Goal: Task Accomplishment & Management: Use online tool/utility

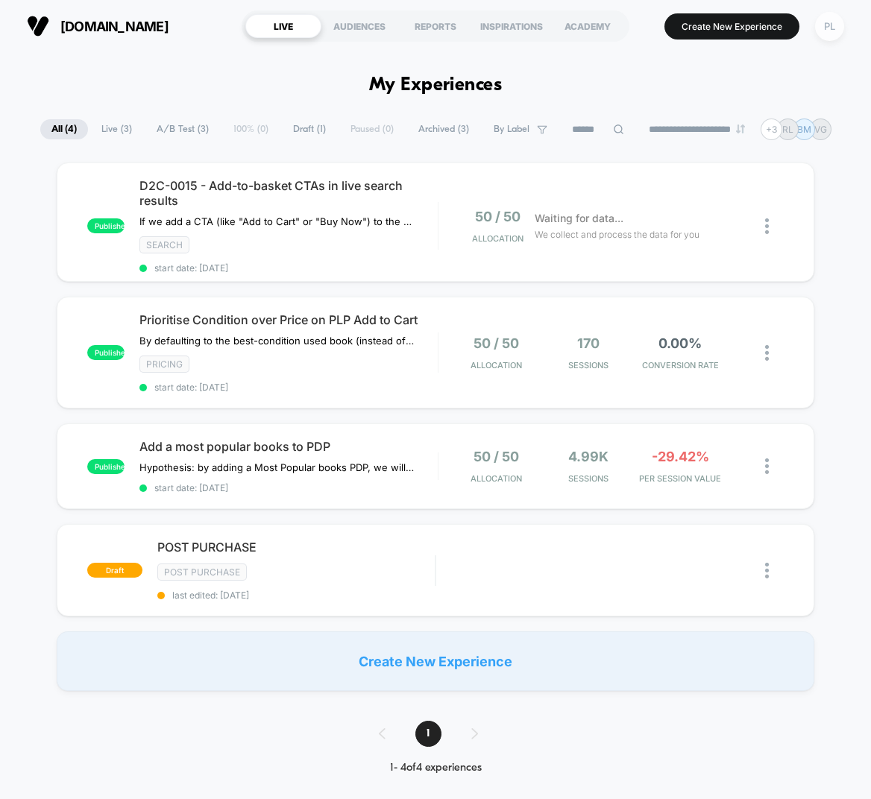
click at [826, 28] on div "PL" at bounding box center [829, 26] width 29 height 29
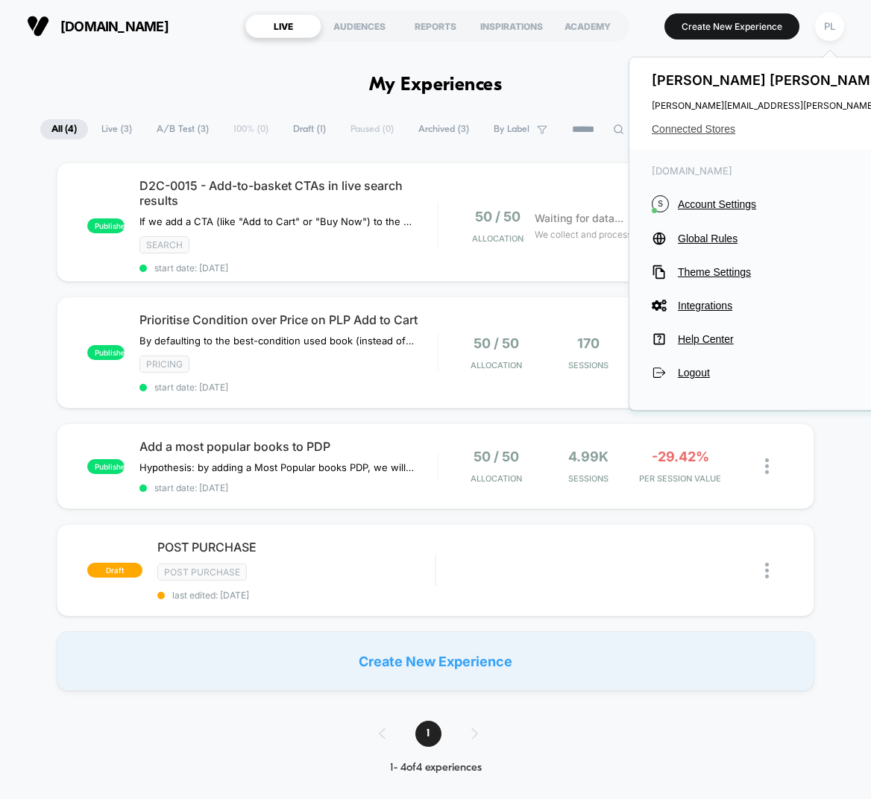
click at [694, 127] on span "Connected Stores" at bounding box center [800, 129] width 296 height 12
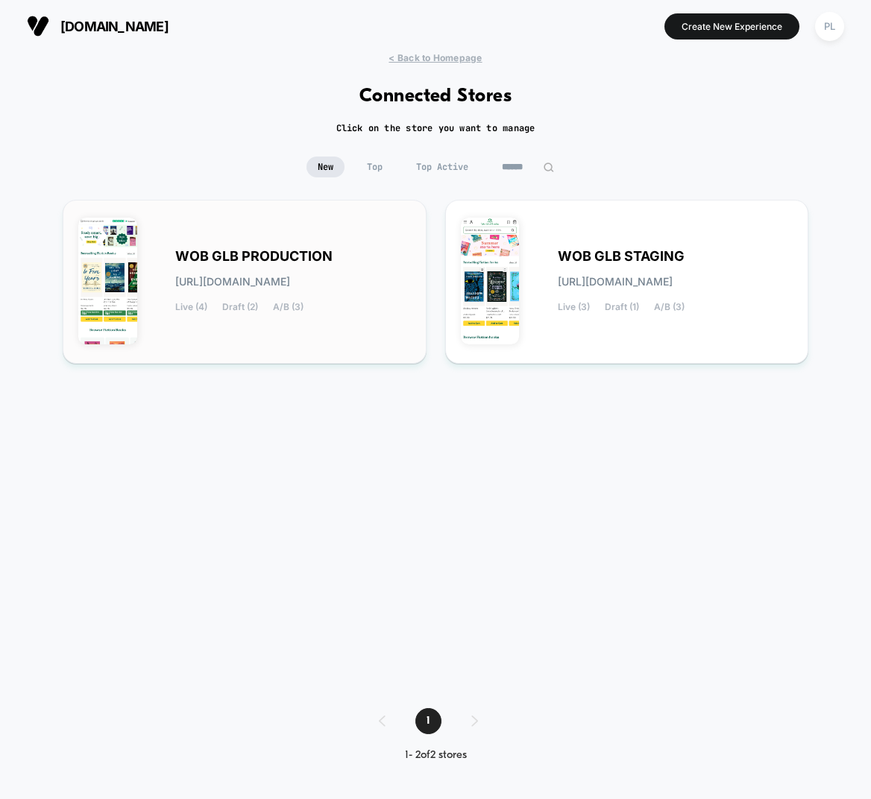
click at [308, 251] on span "WOB GLB PRODUCTION" at bounding box center [253, 256] width 157 height 10
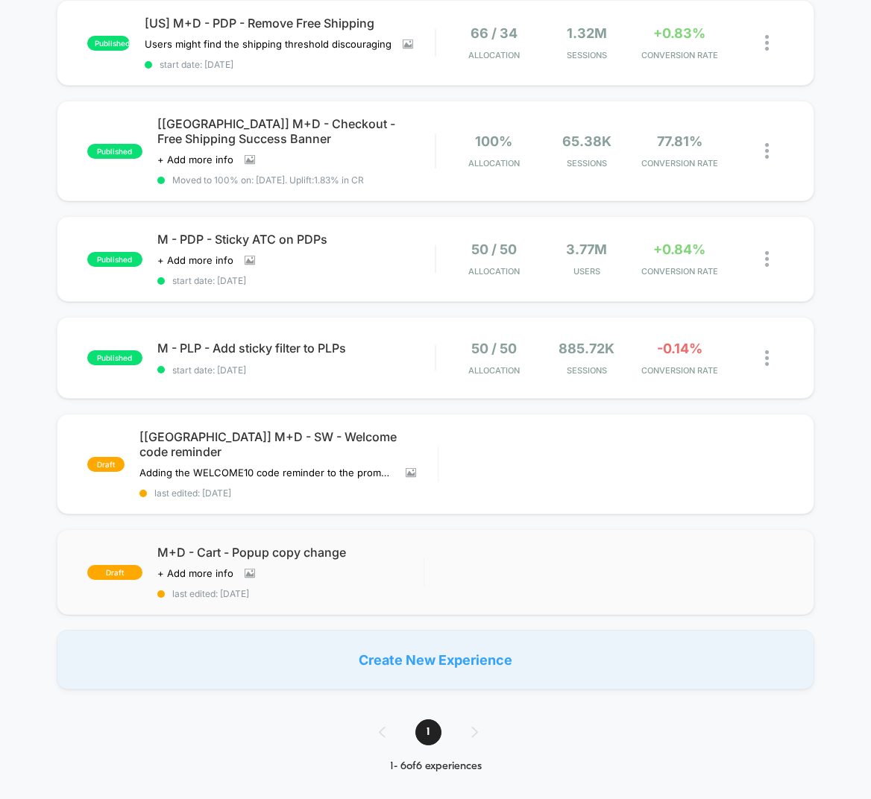
scroll to position [180, 0]
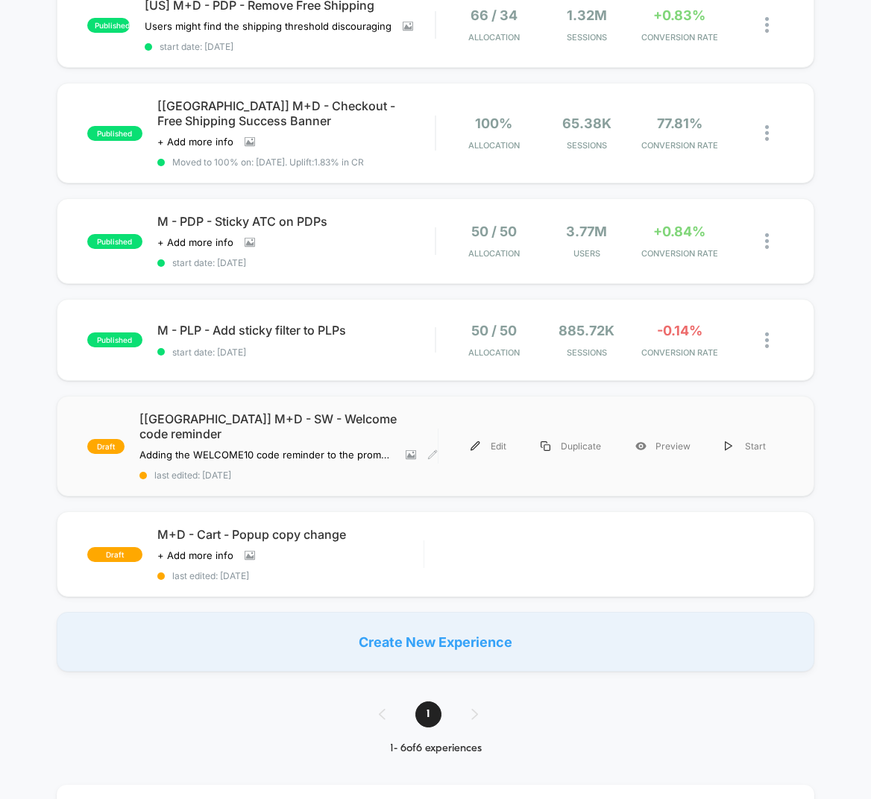
click at [319, 416] on span "[[GEOGRAPHIC_DATA]] M+D - SW - Welcome code reminder" at bounding box center [288, 427] width 298 height 30
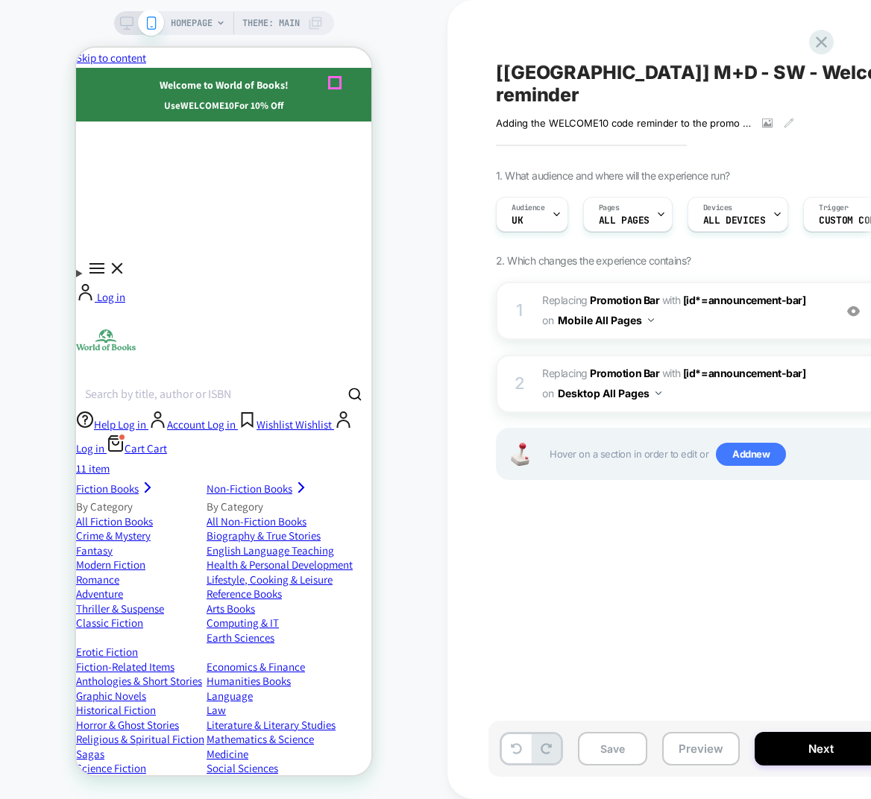
click at [76, 48] on icon "Close" at bounding box center [76, 48] width 0 height 0
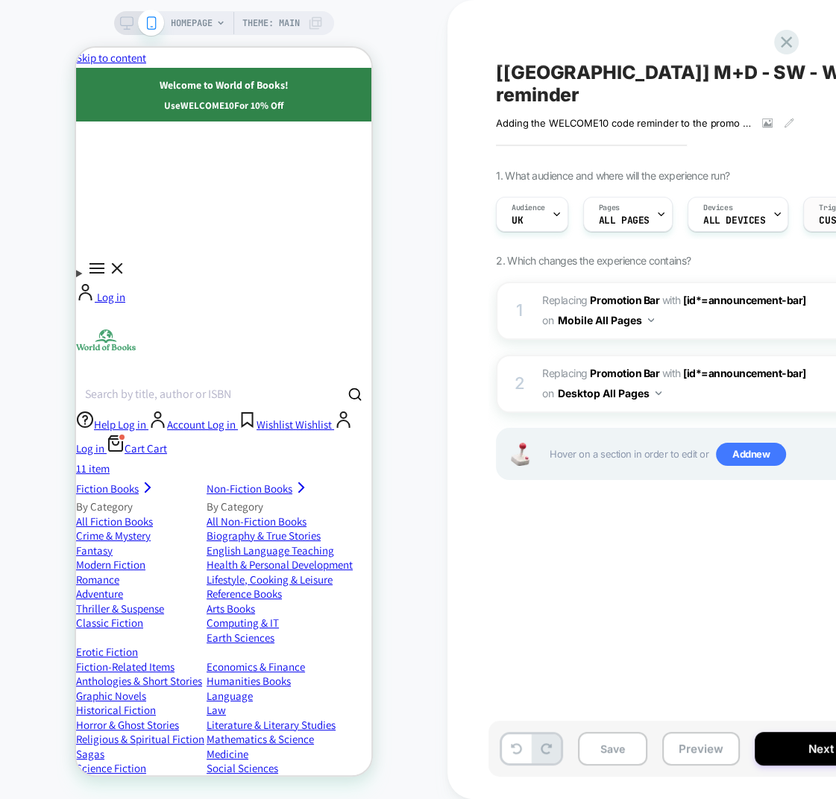
click at [822, 215] on span "Custom Code" at bounding box center [850, 220] width 62 height 10
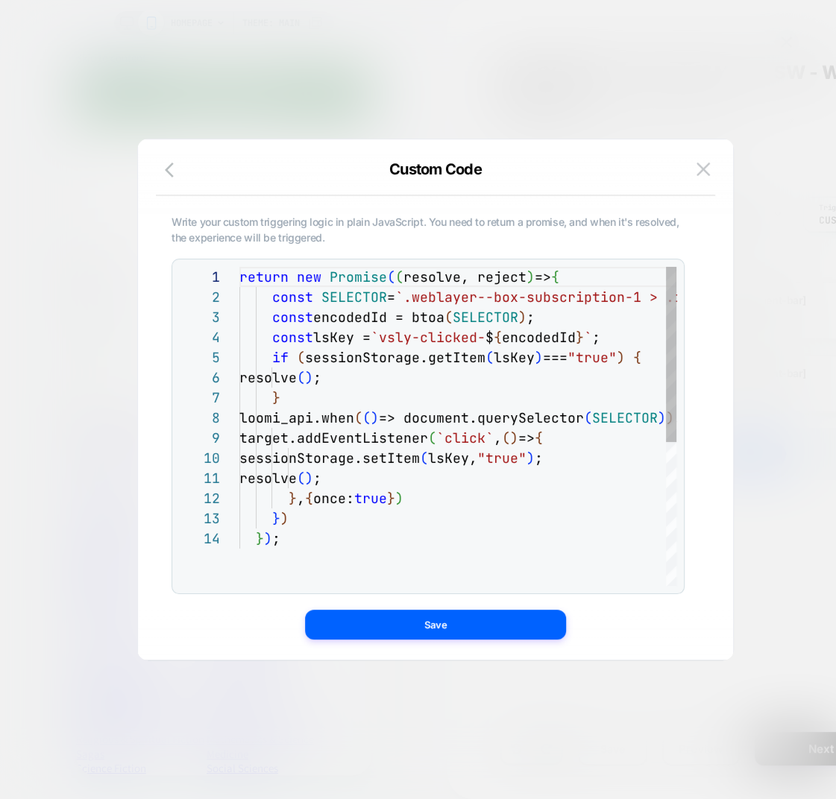
scroll to position [201, 0]
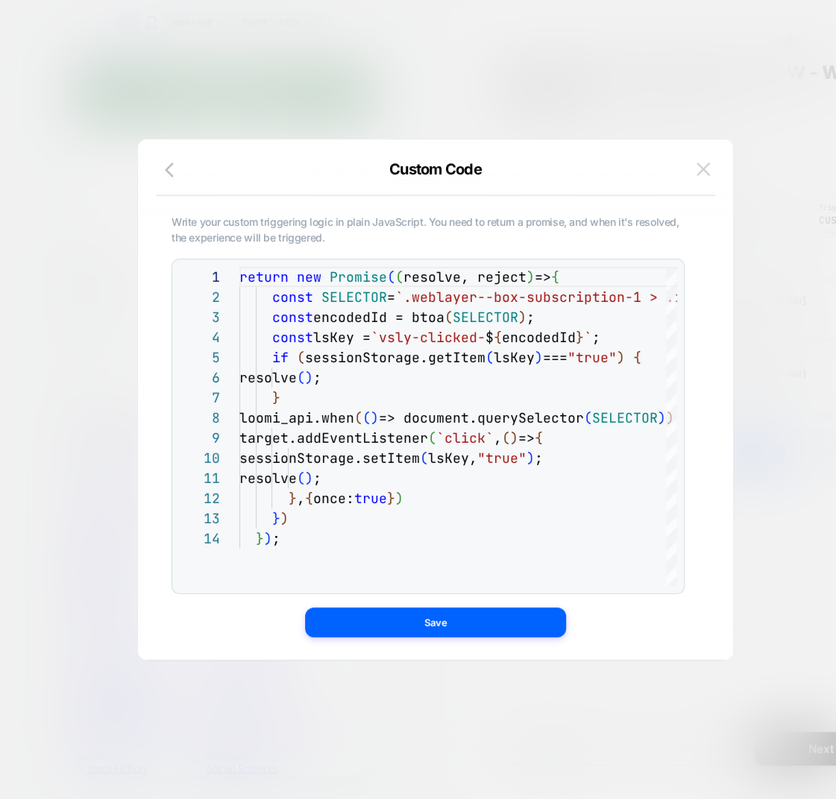
click at [707, 165] on img at bounding box center [702, 169] width 13 height 13
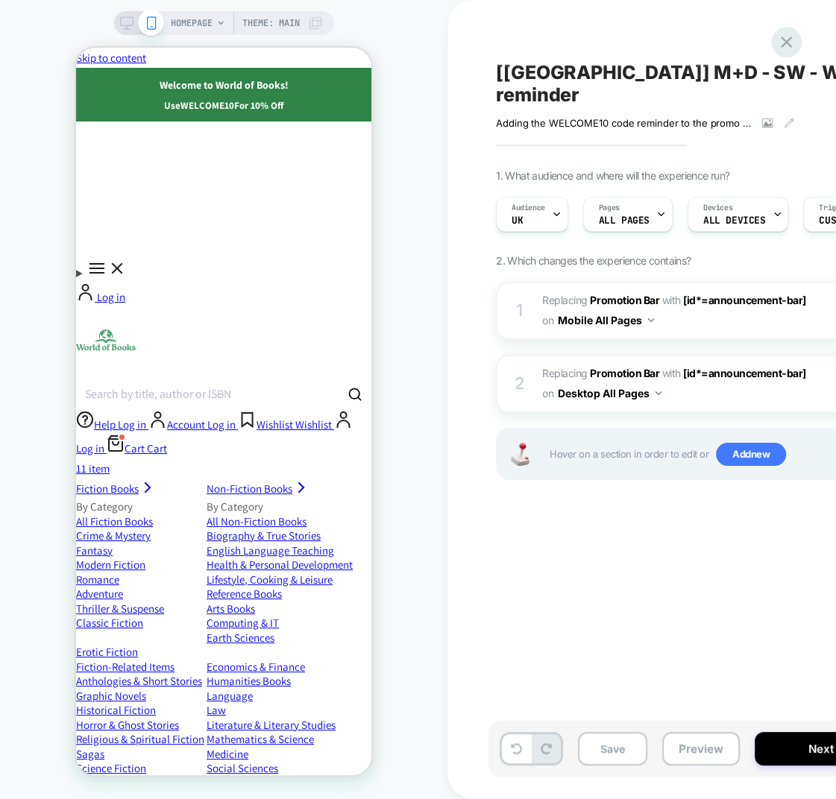
click at [66, 735] on icon at bounding box center [58, 742] width 15 height 15
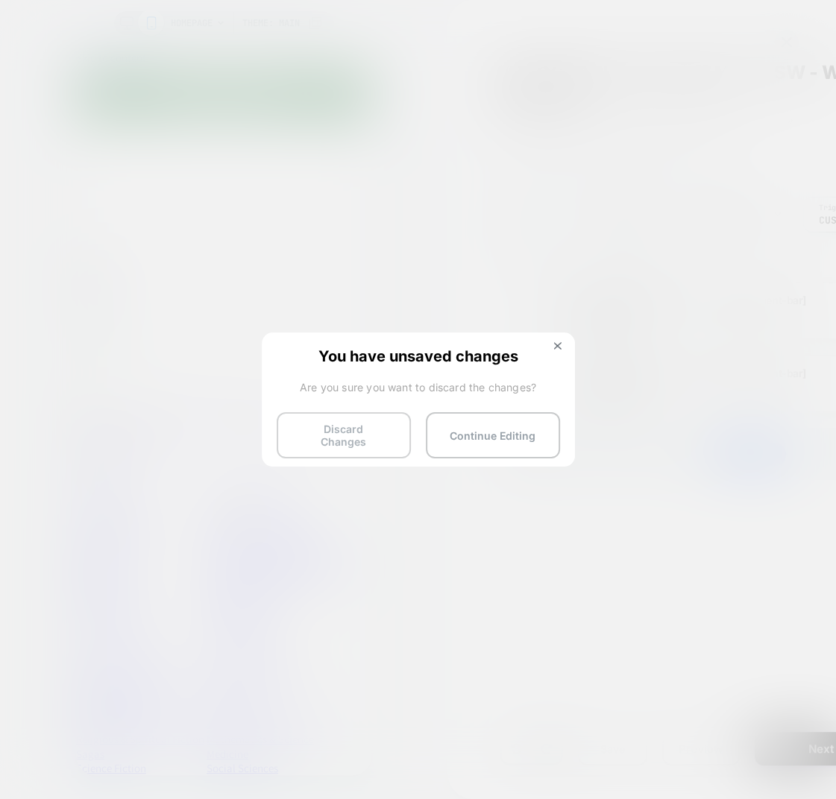
click at [366, 431] on button "Discard Changes" at bounding box center [344, 435] width 134 height 46
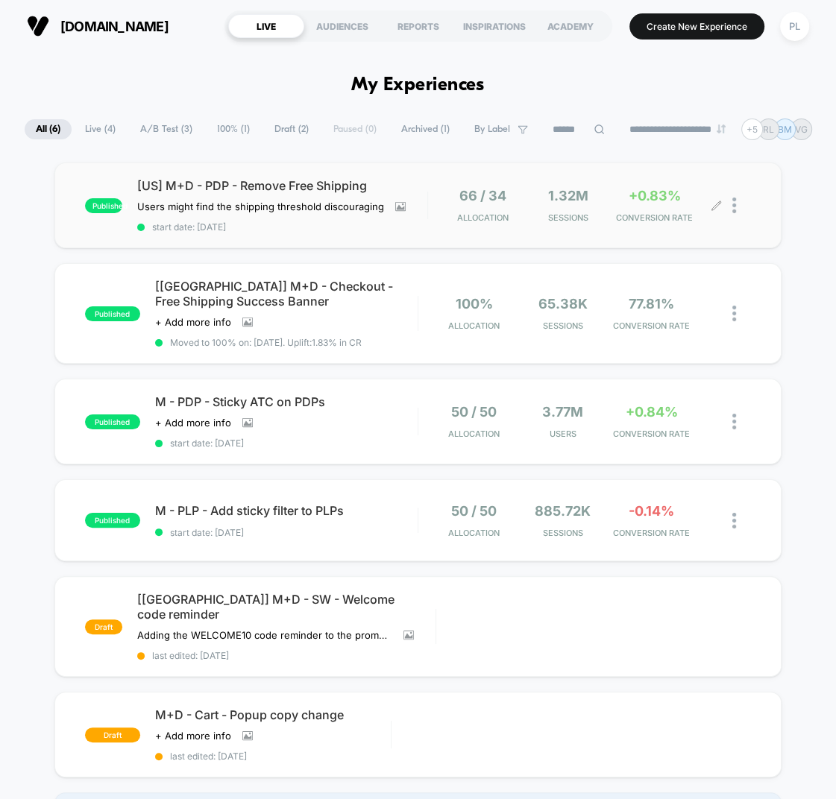
click at [673, 202] on span "+0.83%" at bounding box center [654, 196] width 52 height 16
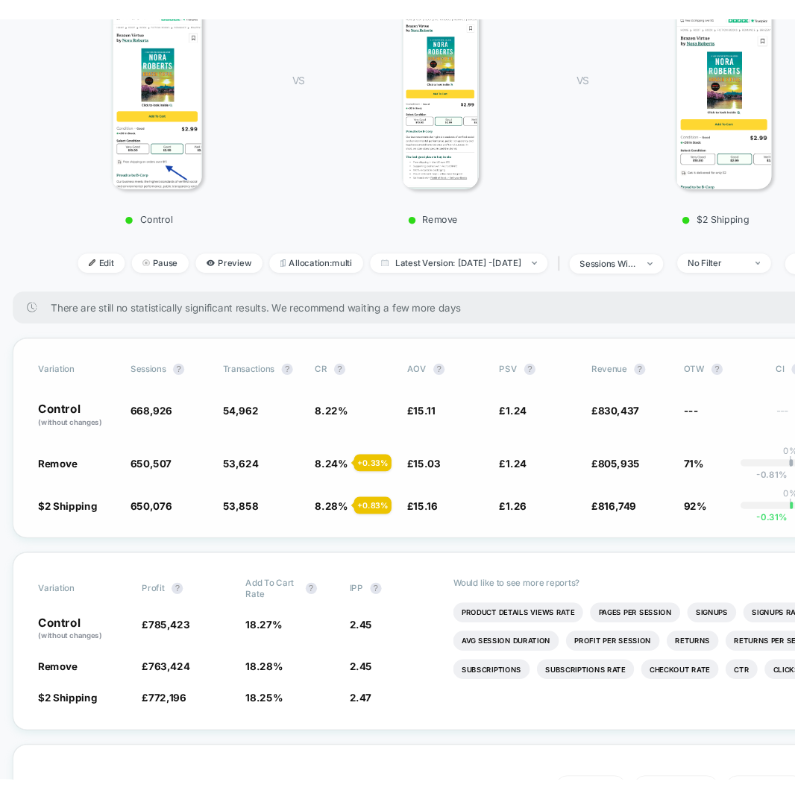
scroll to position [267, 0]
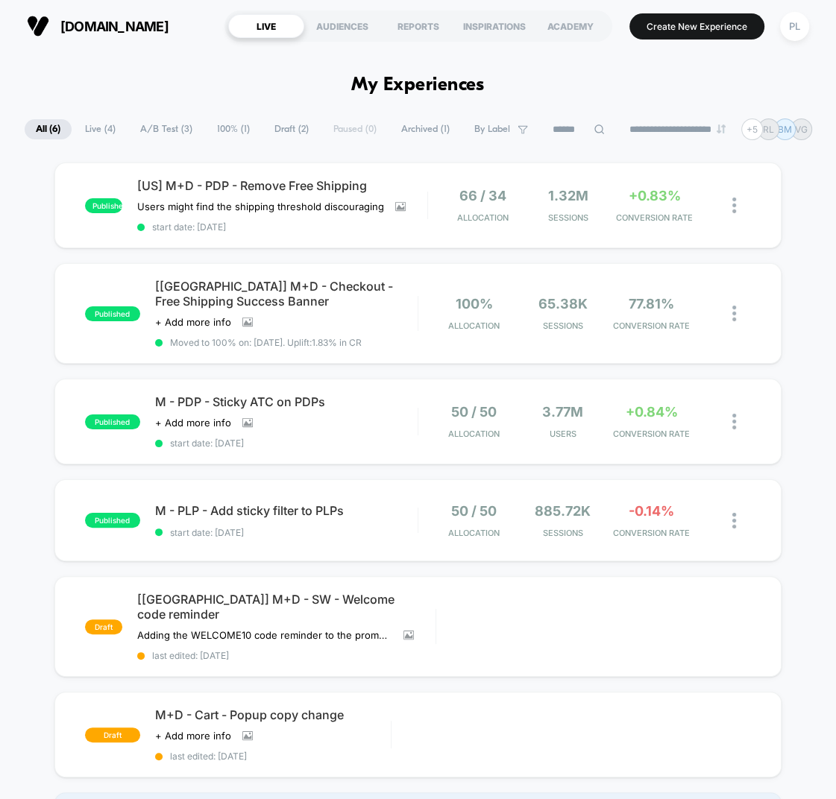
click at [799, 256] on div "published [US] M+D - PDP - Remove Free Shipping Users might find the shipping t…" at bounding box center [418, 508] width 836 height 690
